Goal: Information Seeking & Learning: Learn about a topic

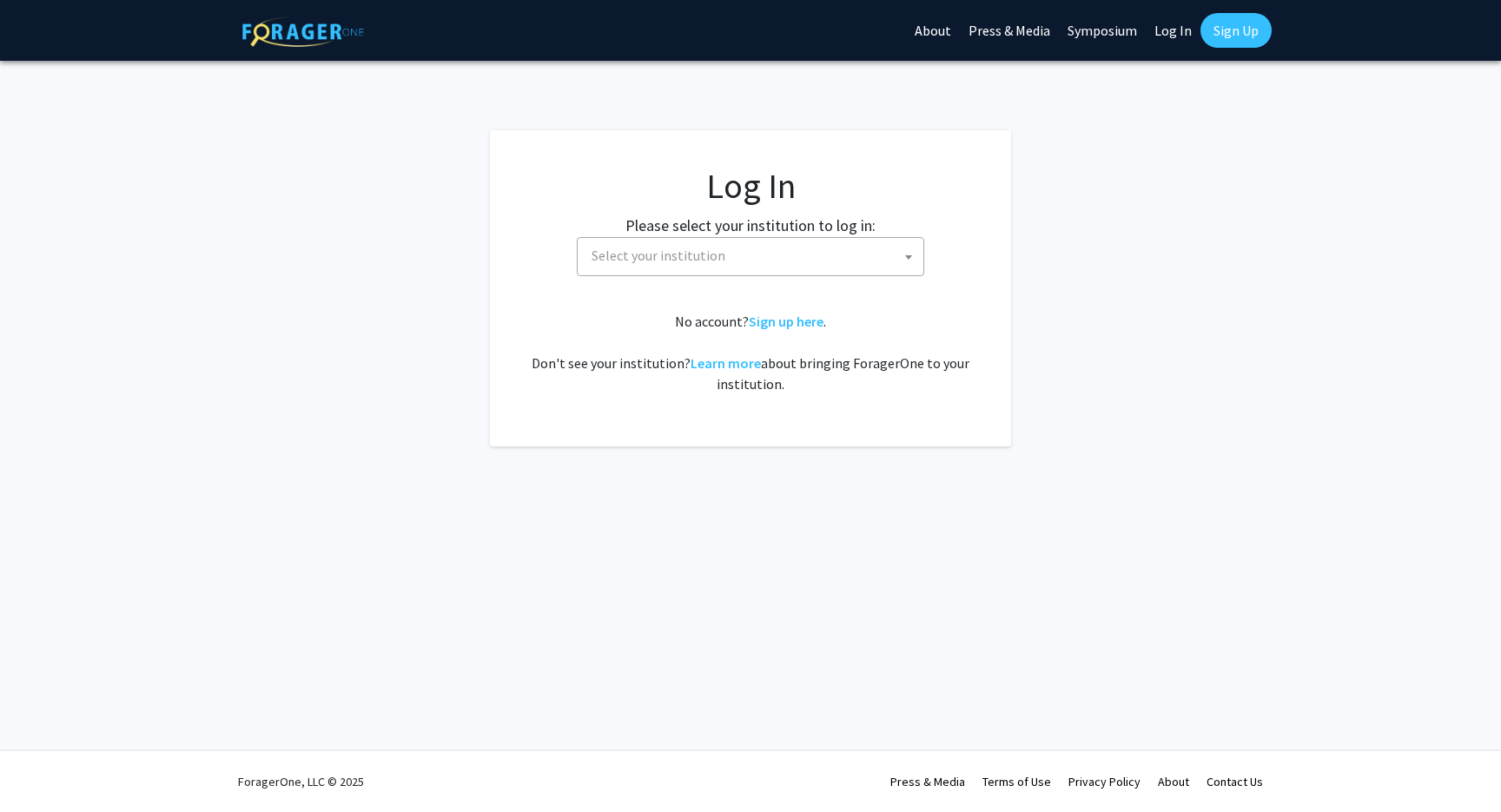
select select
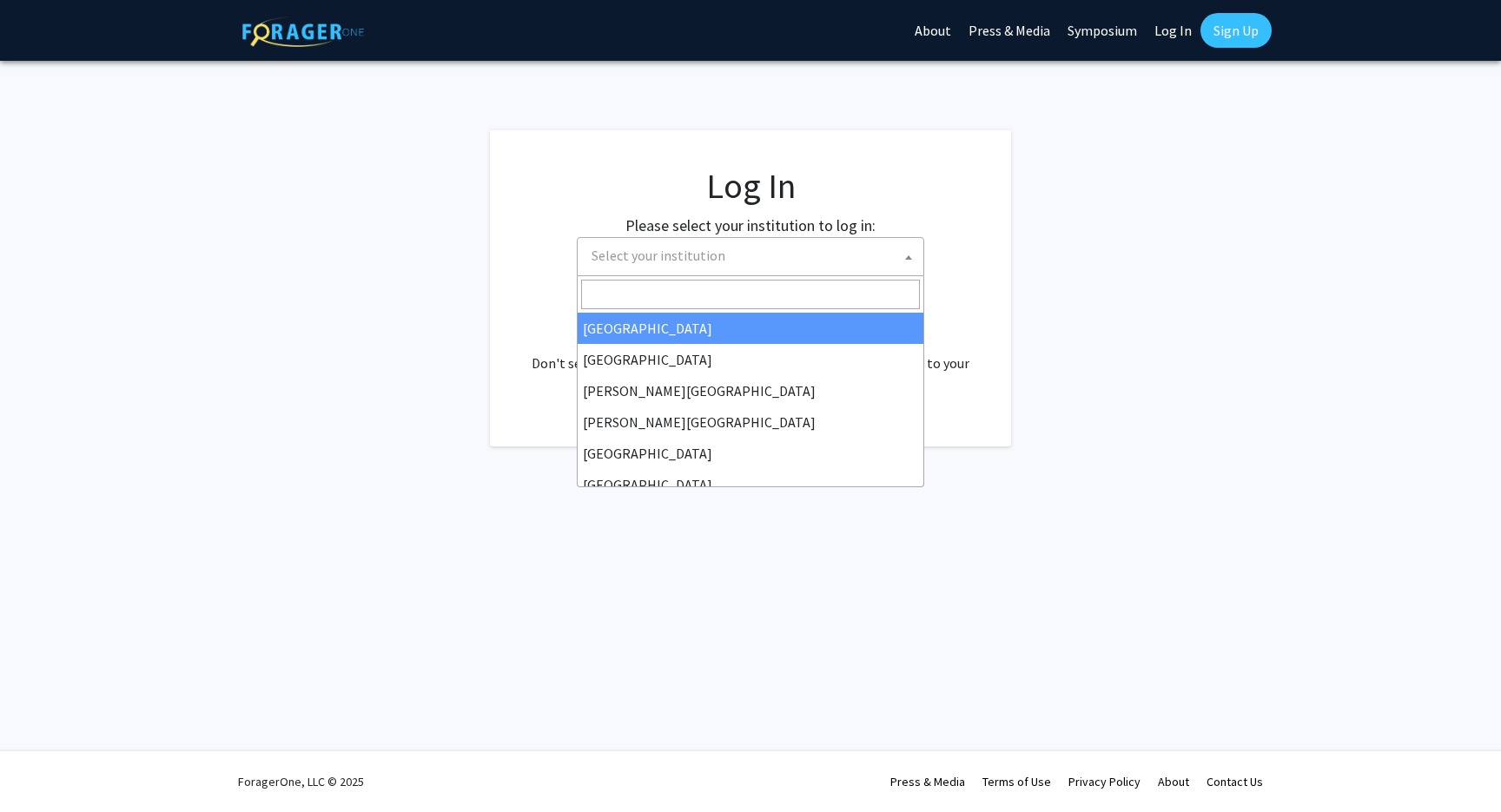
click at [661, 254] on span "Select your institution" at bounding box center [659, 256] width 134 height 18
click at [1169, 31] on link "Log In" at bounding box center [1173, 30] width 54 height 61
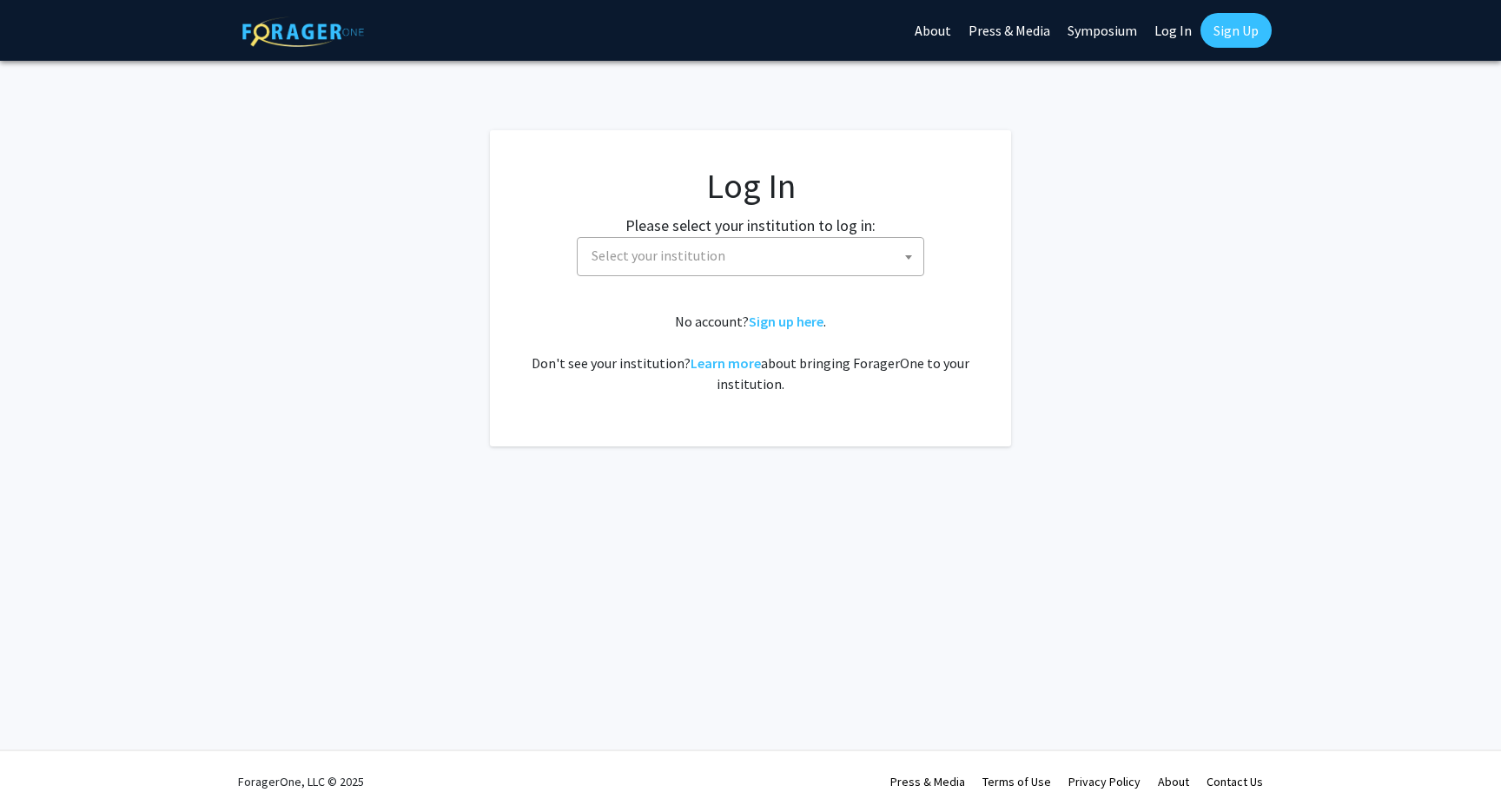
click at [1162, 28] on link "Log In" at bounding box center [1173, 30] width 54 height 61
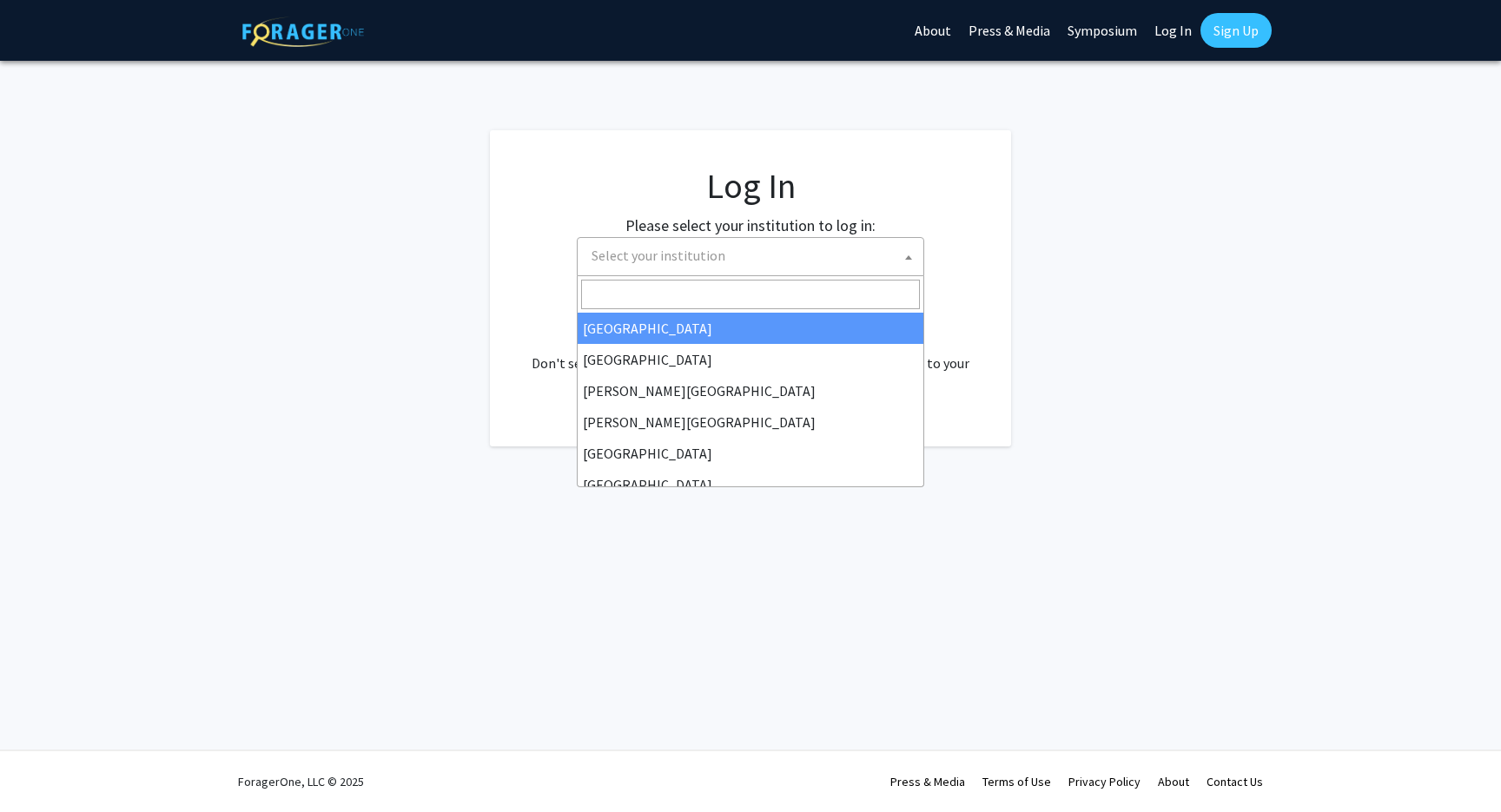
click at [875, 262] on span "Select your institution" at bounding box center [754, 256] width 339 height 36
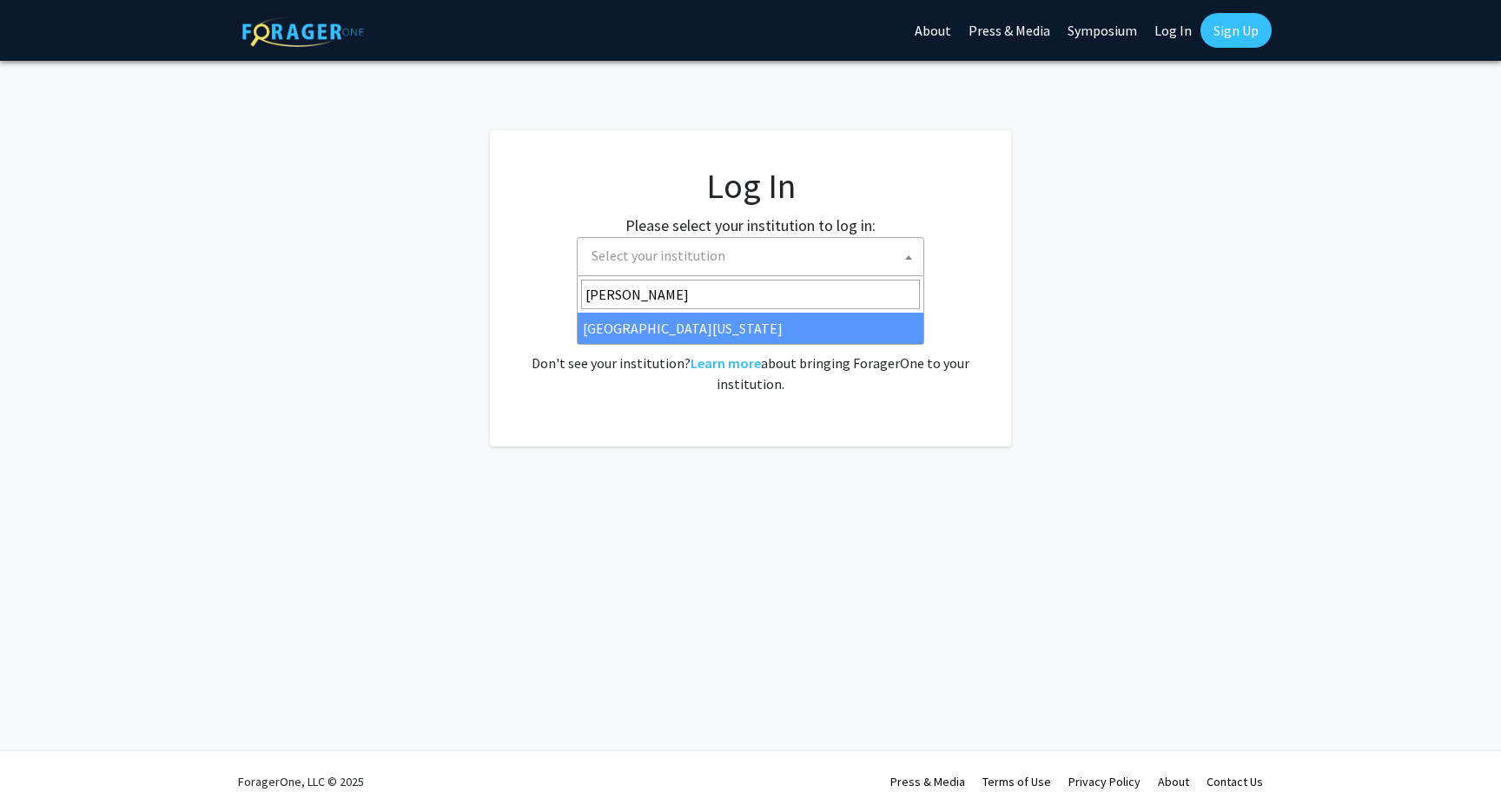
type input "mary"
select select "31"
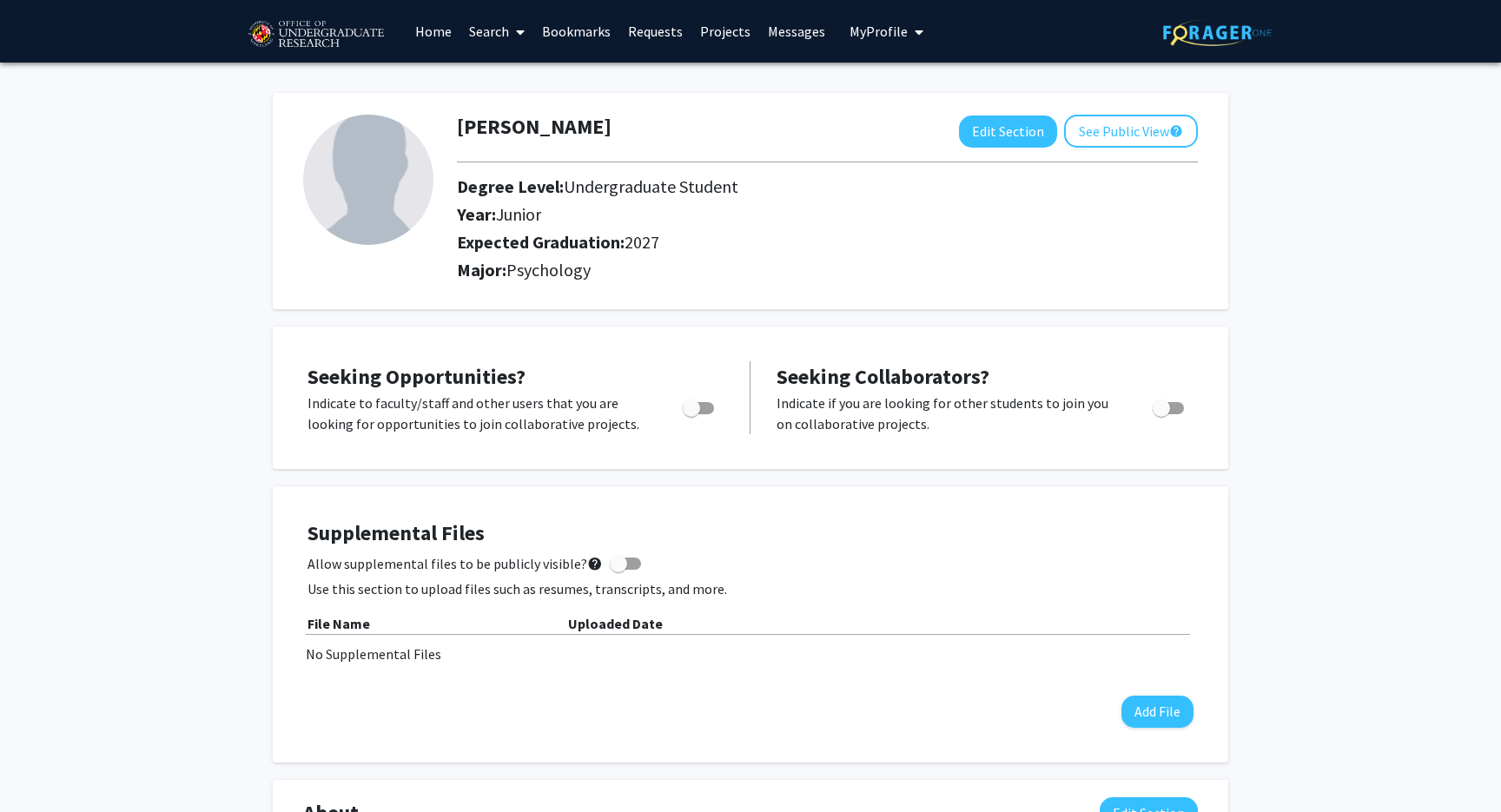
click at [506, 37] on link "Search" at bounding box center [496, 31] width 73 height 61
click at [410, 354] on div "Seeking Opportunities? Indicate to faculty/staff and other users that you are l…" at bounding box center [750, 398] width 921 height 108
click at [435, 38] on link "Home" at bounding box center [433, 31] width 54 height 61
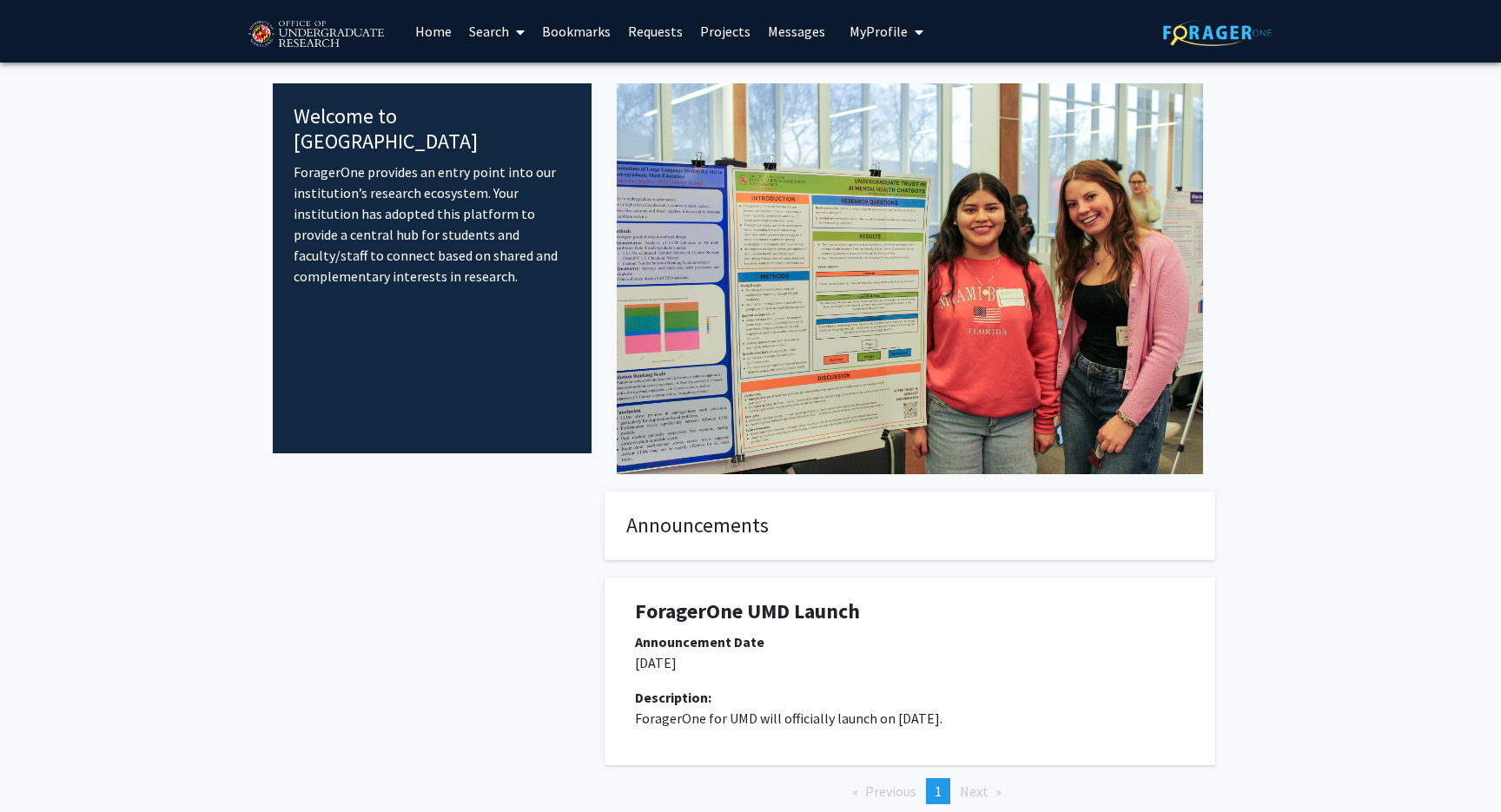
click at [492, 26] on link "Search" at bounding box center [496, 31] width 73 height 61
click at [505, 91] on span "Faculty/Staff" at bounding box center [523, 80] width 127 height 35
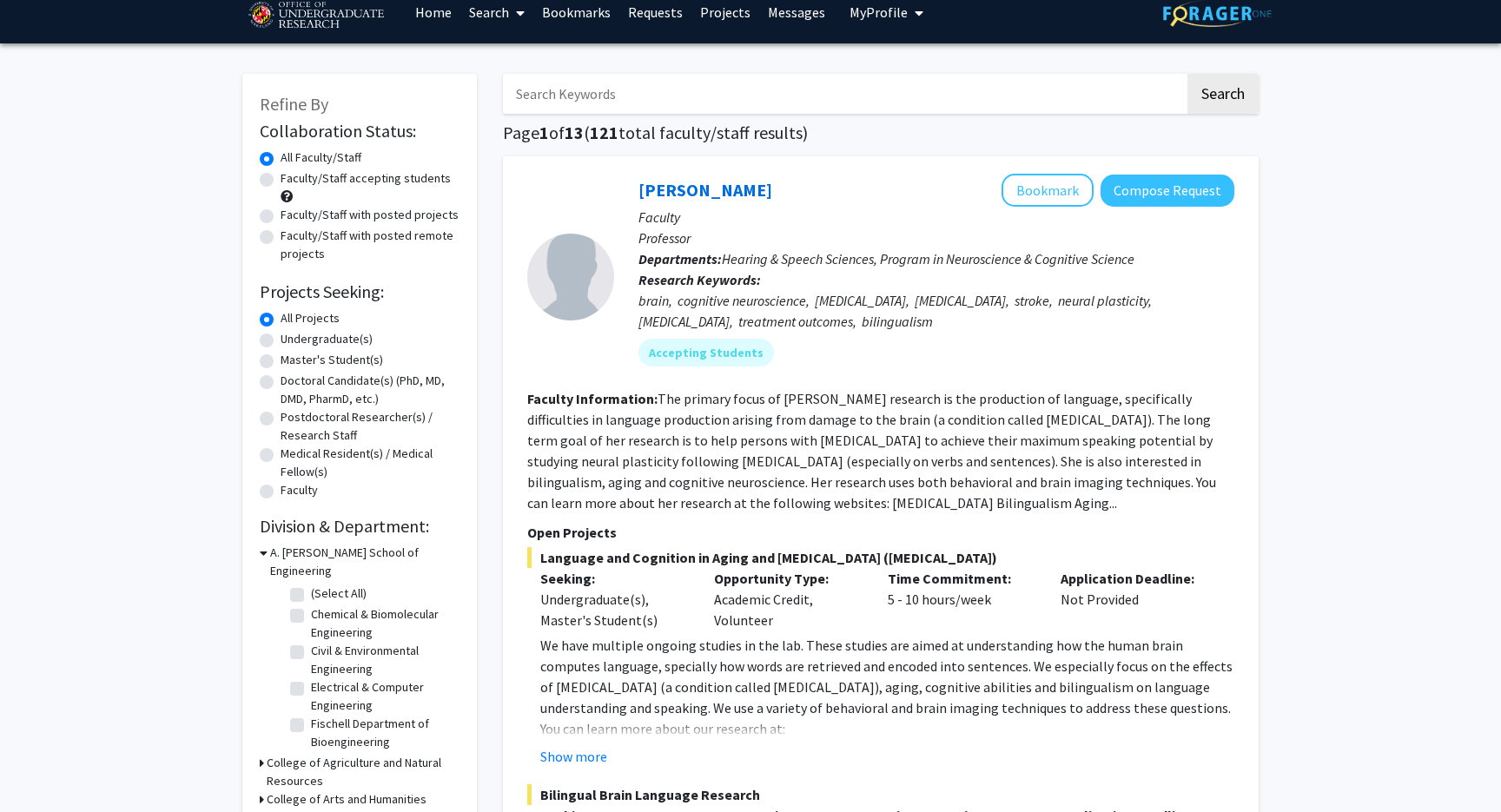
scroll to position [20, 0]
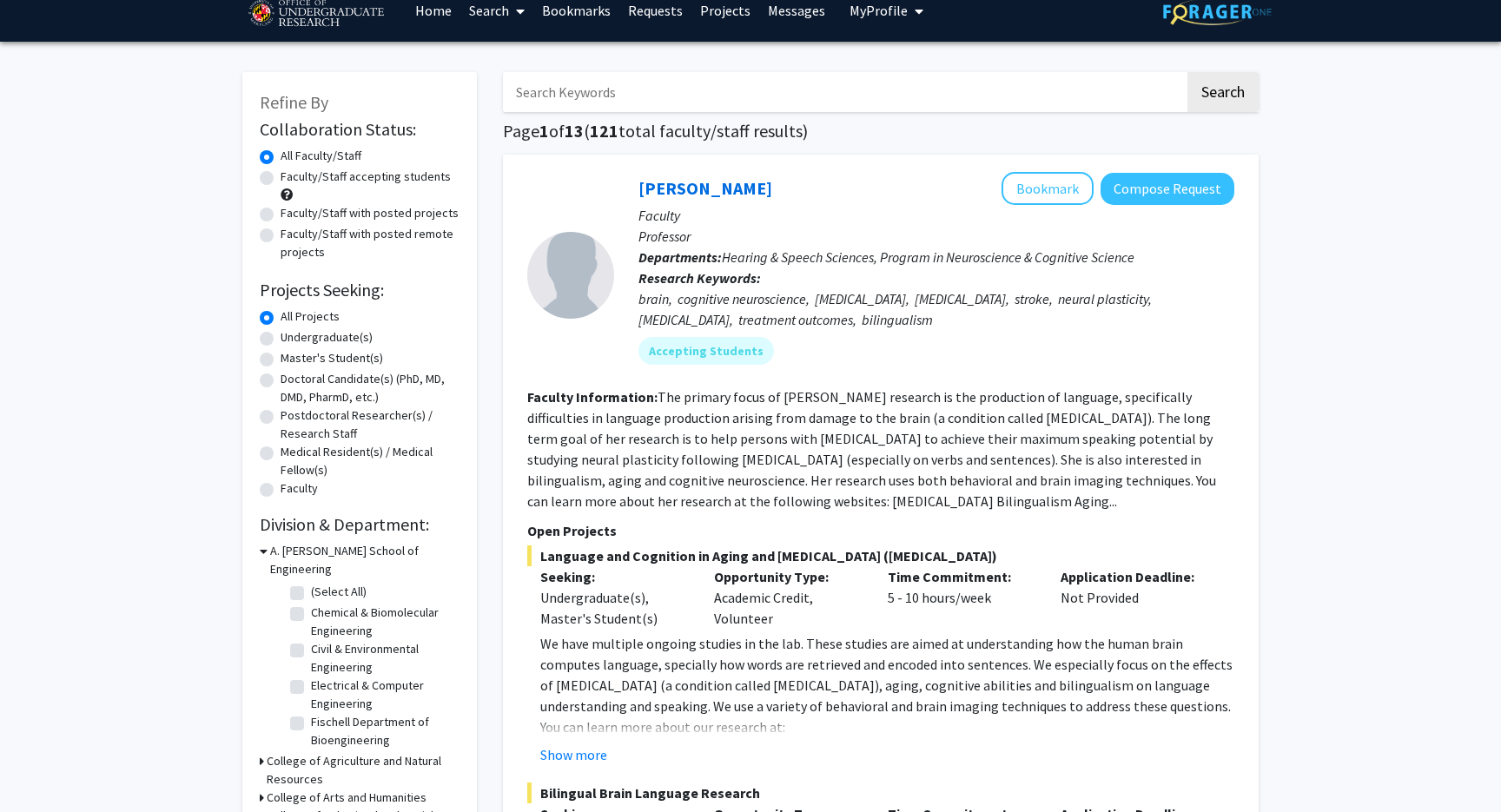
click at [353, 338] on label "Undergraduate(s)" at bounding box center [327, 337] width 92 height 18
click at [292, 338] on input "Undergraduate(s)" at bounding box center [287, 335] width 12 height 12
radio input "true"
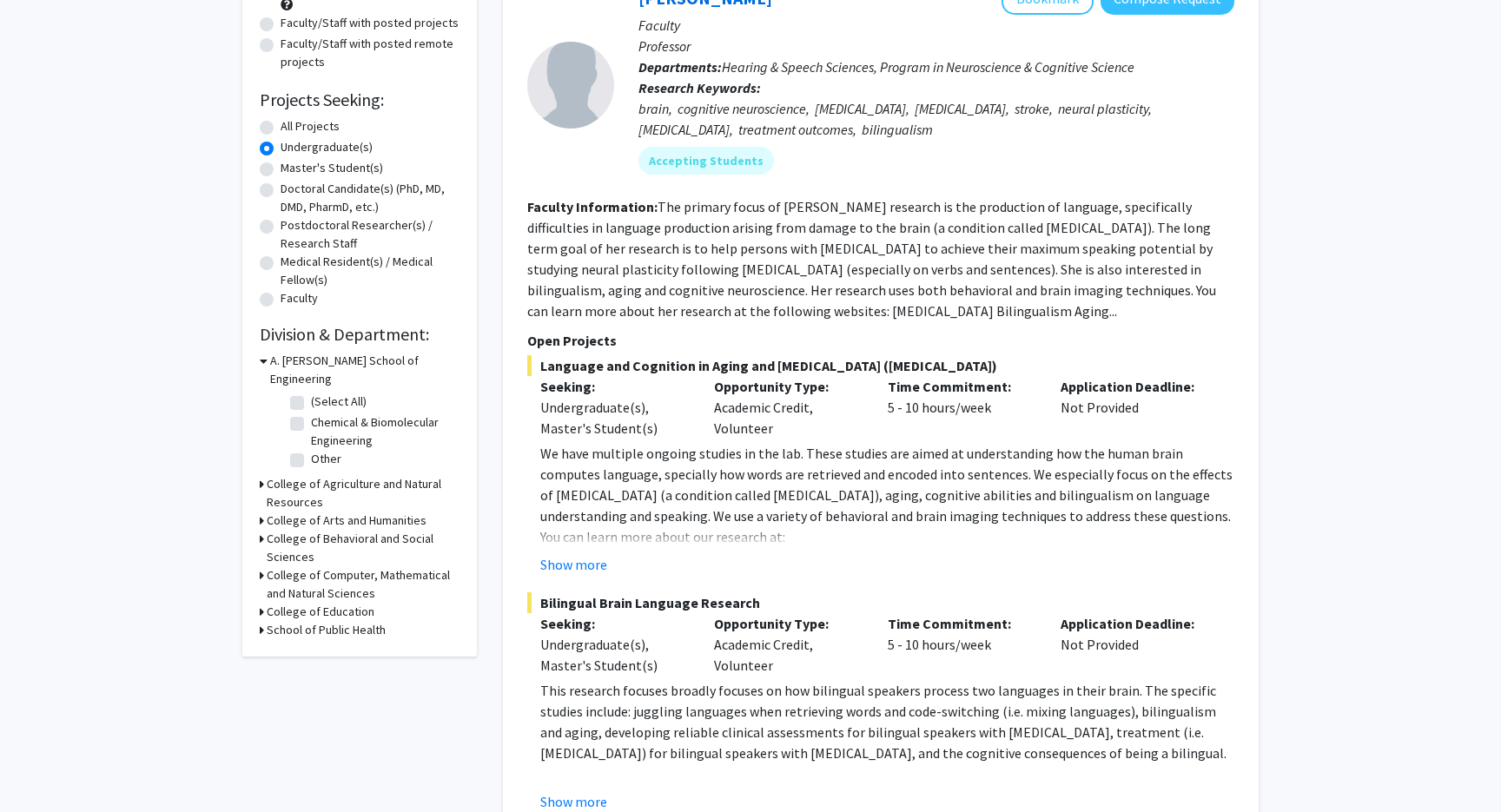
scroll to position [213, 0]
click at [250, 525] on div "Refine By Collaboration Status: Collaboration Status All Faculty/Staff Collabor…" at bounding box center [359, 267] width 234 height 775
click at [260, 528] on icon at bounding box center [262, 537] width 4 height 18
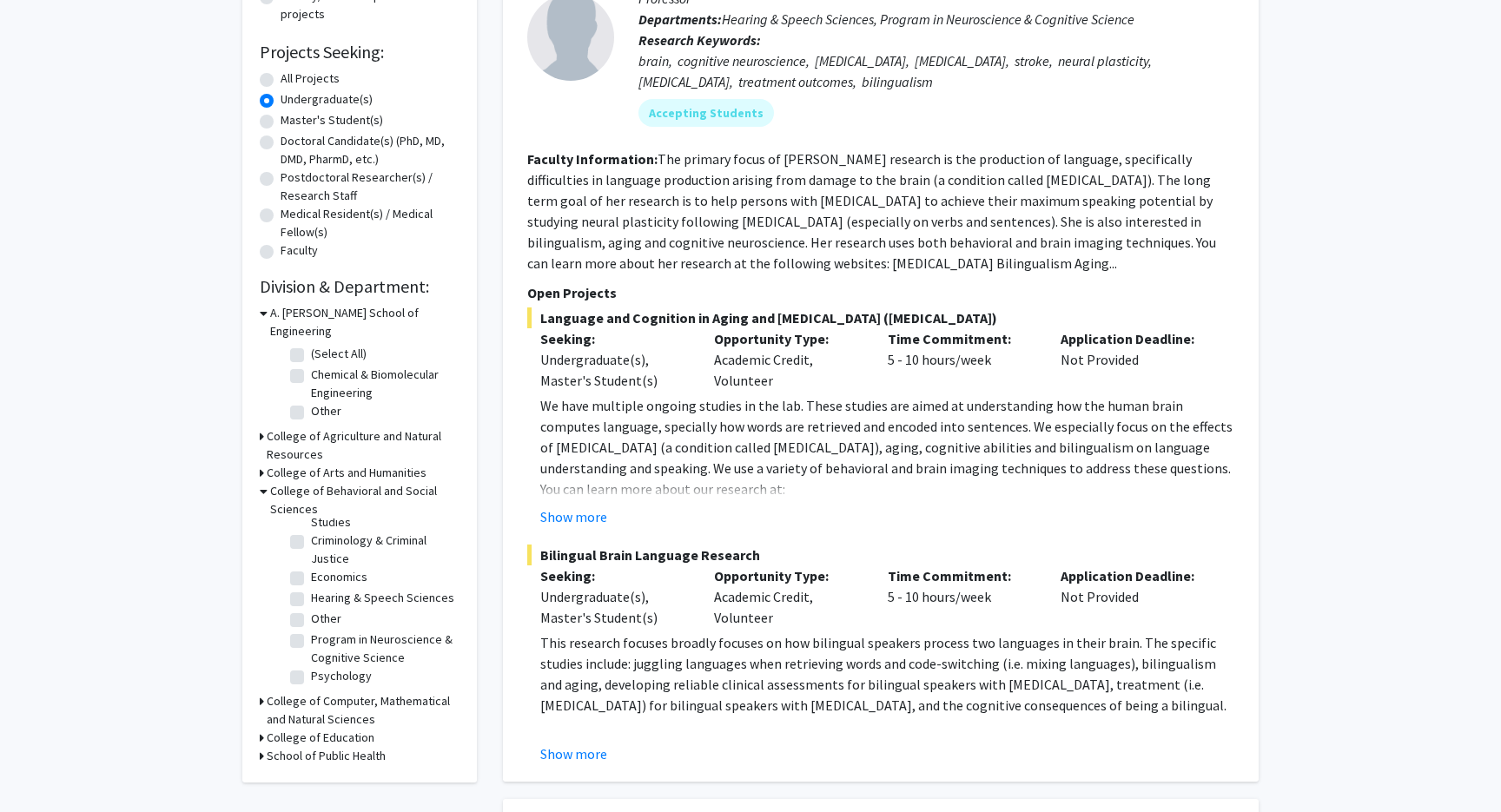
scroll to position [49, 0]
click at [311, 667] on label "Psychology" at bounding box center [341, 676] width 61 height 18
click at [311, 667] on input "Psychology" at bounding box center [317, 673] width 12 height 12
checkbox input "true"
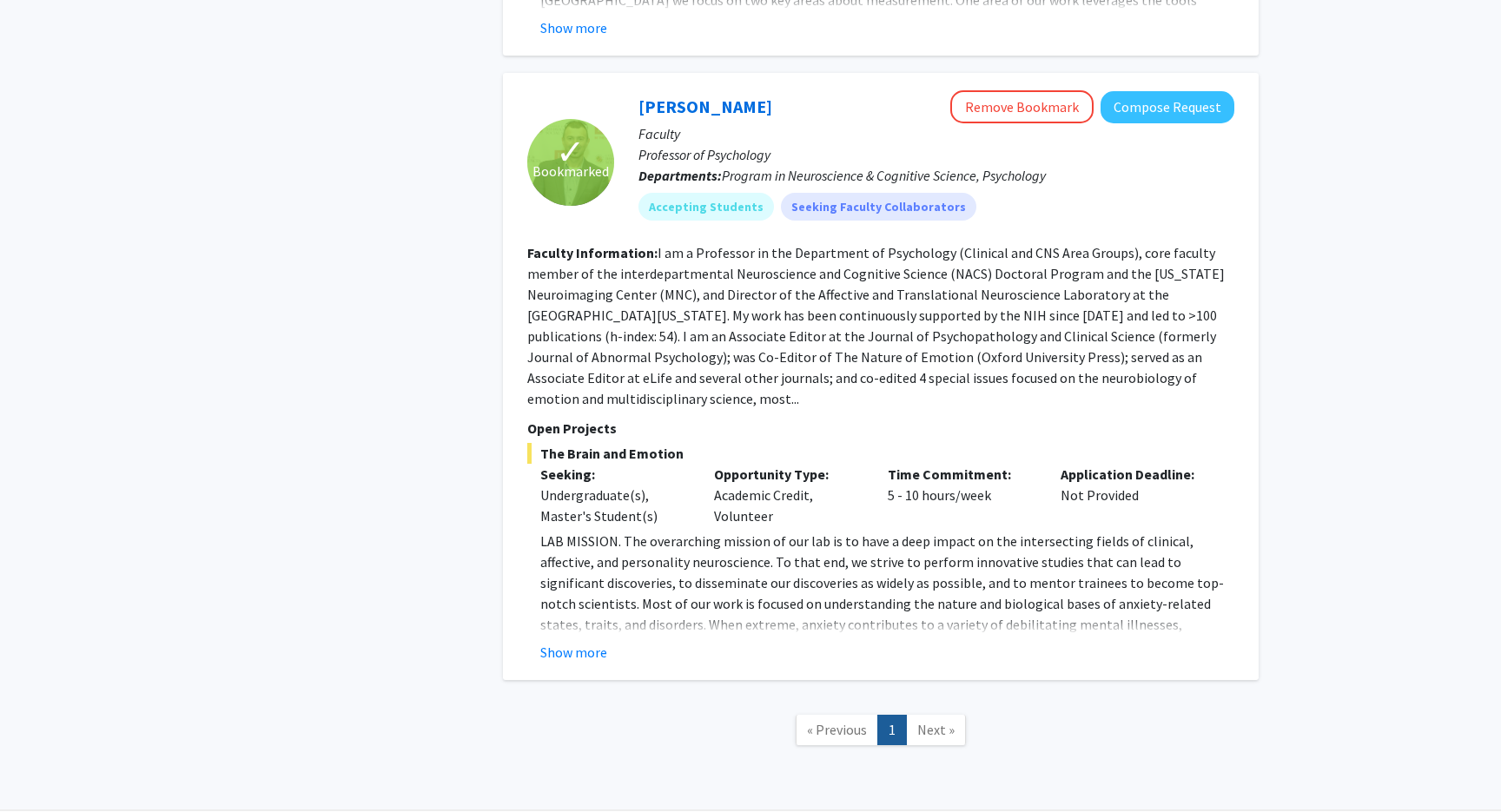
scroll to position [830, 0]
click at [932, 722] on span "Next »" at bounding box center [936, 730] width 37 height 18
click at [589, 643] on button "Show more" at bounding box center [574, 653] width 67 height 20
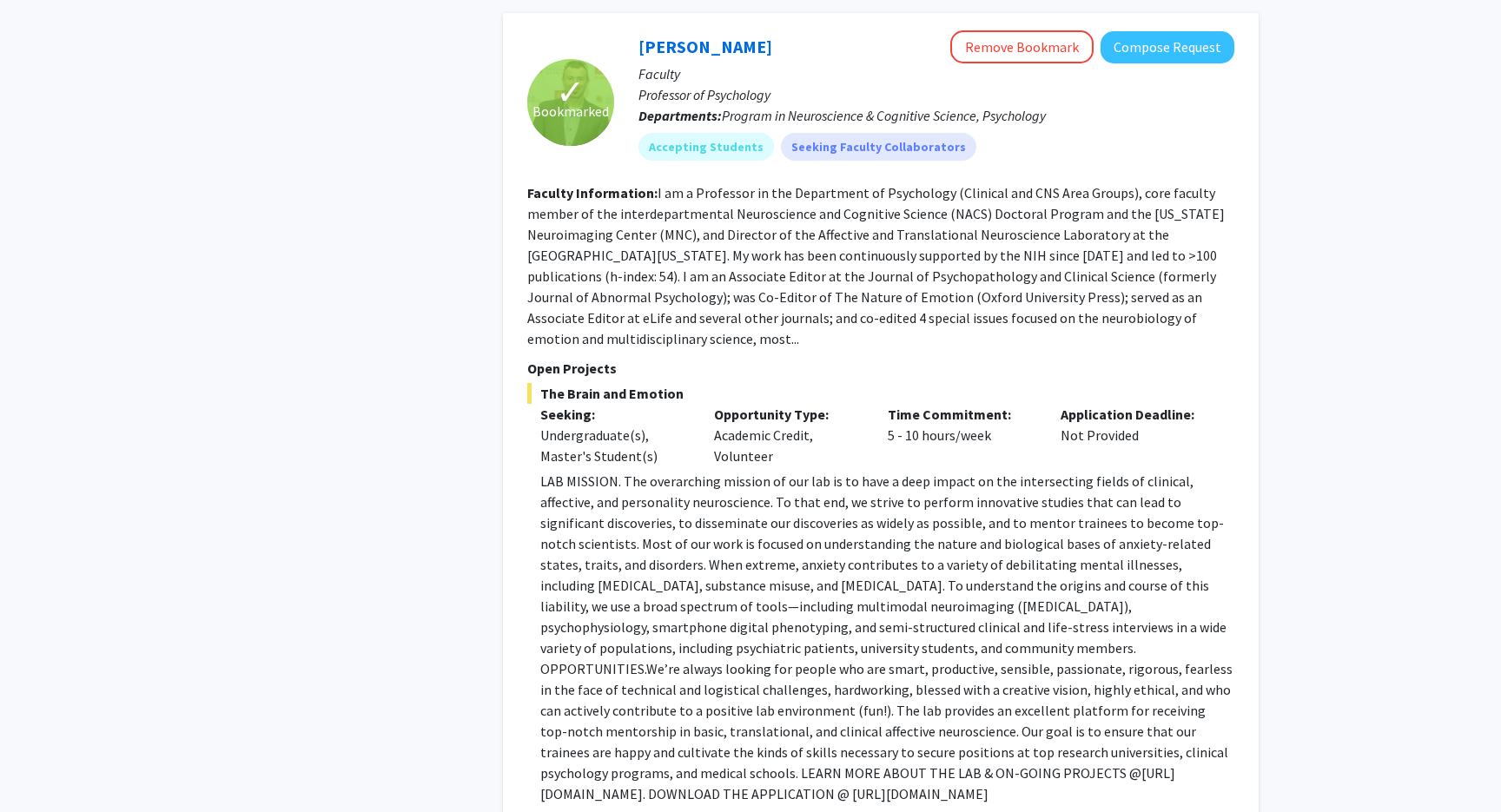
scroll to position [893, 0]
